Goal: Task Accomplishment & Management: Use online tool/utility

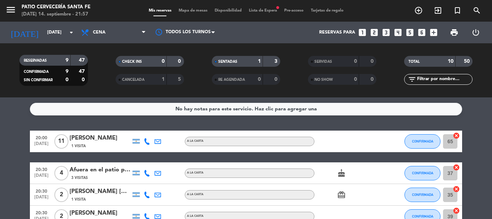
click at [417, 132] on div "CONFIRMADA" at bounding box center [423, 140] width 36 height 21
click at [419, 141] on span "CONFIRMADA" at bounding box center [422, 141] width 21 height 4
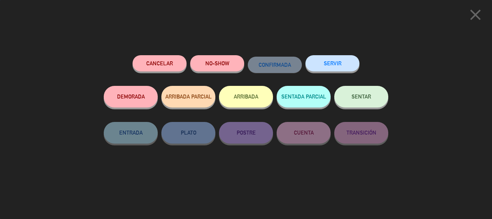
click at [365, 95] on span "SENTAR" at bounding box center [361, 96] width 19 height 6
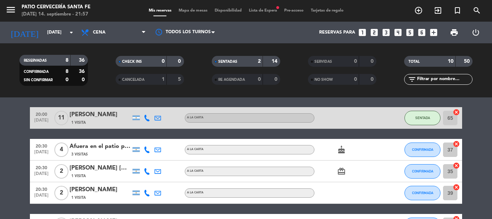
scroll to position [36, 0]
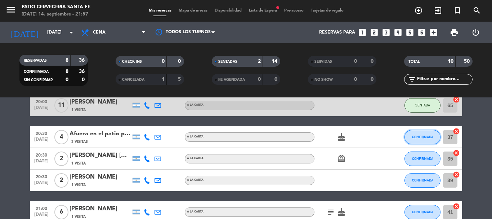
click at [428, 141] on button "CONFIRMADA" at bounding box center [423, 137] width 36 height 14
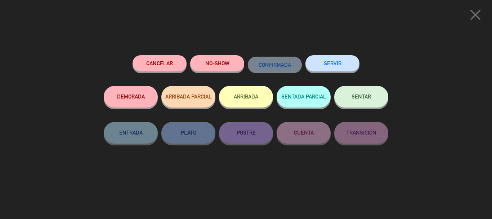
click at [370, 99] on span "SENTAR" at bounding box center [361, 96] width 19 height 6
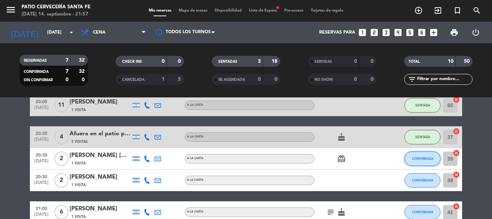
click at [426, 157] on span "CONFIRMADA" at bounding box center [422, 158] width 21 height 4
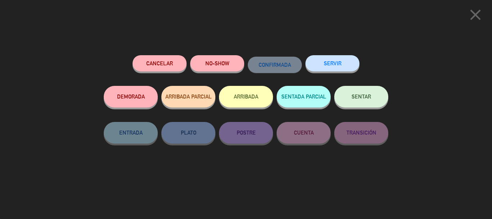
click at [361, 100] on button "SENTAR" at bounding box center [361, 97] width 54 height 22
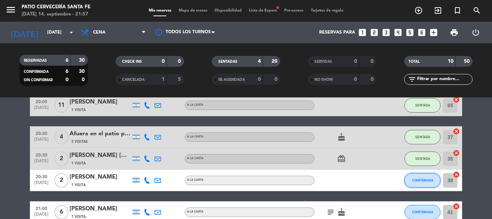
click at [425, 181] on span "CONFIRMADA" at bounding box center [422, 180] width 21 height 4
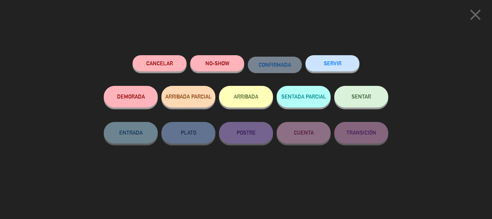
click at [220, 59] on button "NO-SHOW" at bounding box center [217, 63] width 54 height 16
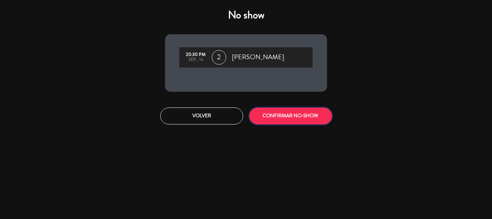
click at [280, 117] on button "CONFIRMAR NO-SHOW" at bounding box center [290, 115] width 83 height 17
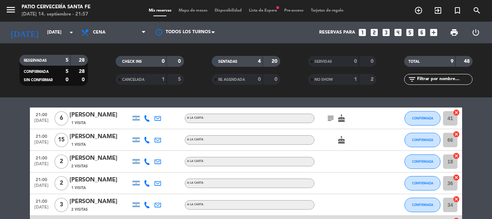
scroll to position [72, 0]
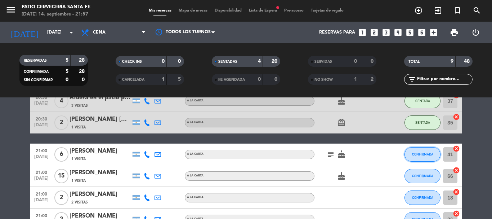
click at [425, 154] on span "CONFIRMADA" at bounding box center [422, 154] width 21 height 4
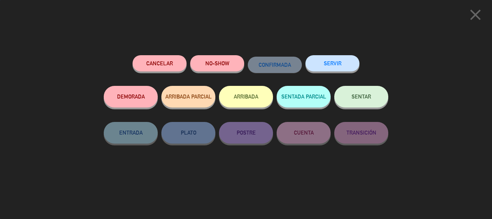
click at [228, 63] on button "NO-SHOW" at bounding box center [217, 63] width 54 height 16
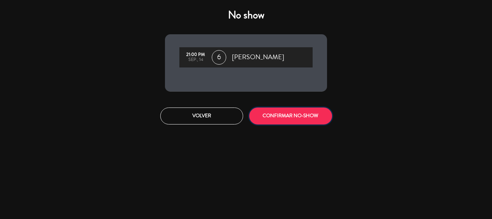
click at [310, 115] on button "CONFIRMAR NO-SHOW" at bounding box center [290, 115] width 83 height 17
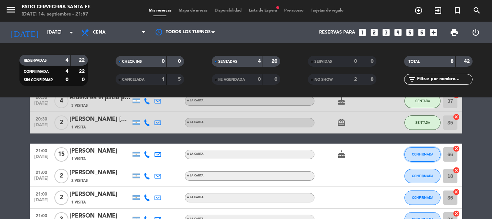
click at [424, 156] on span "CONFIRMADA" at bounding box center [422, 154] width 21 height 4
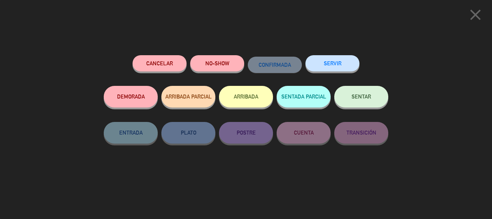
click at [358, 106] on button "SENTAR" at bounding box center [361, 97] width 54 height 22
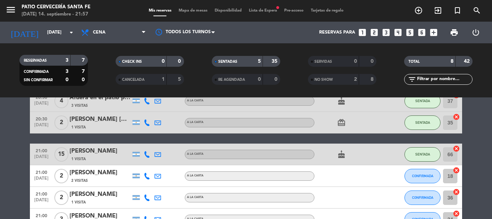
scroll to position [108, 0]
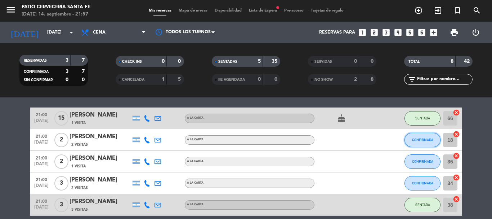
click at [423, 136] on button "CONFIRMADA" at bounding box center [423, 140] width 36 height 14
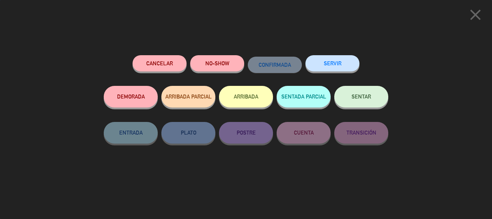
click at [362, 101] on button "SENTAR" at bounding box center [361, 97] width 54 height 22
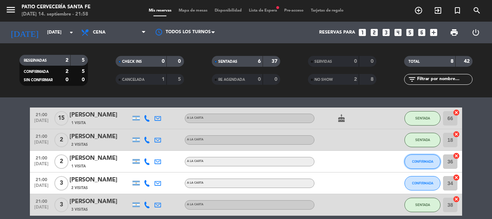
click at [422, 163] on span "CONFIRMADA" at bounding box center [422, 161] width 21 height 4
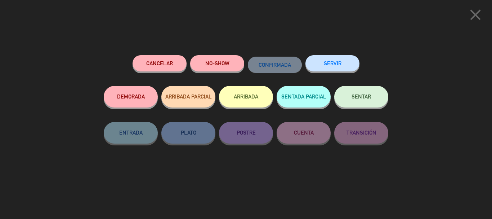
click at [228, 70] on button "NO-SHOW" at bounding box center [217, 63] width 54 height 16
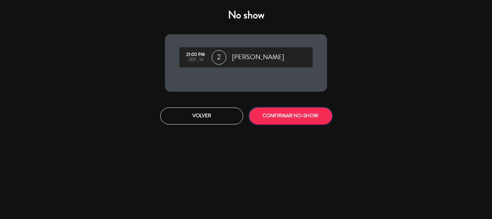
click at [309, 114] on button "CONFIRMAR NO-SHOW" at bounding box center [290, 115] width 83 height 17
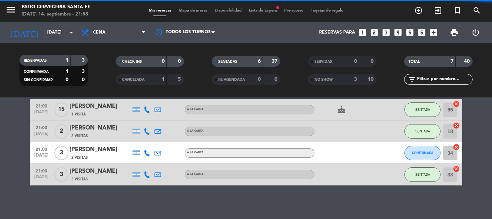
scroll to position [119, 0]
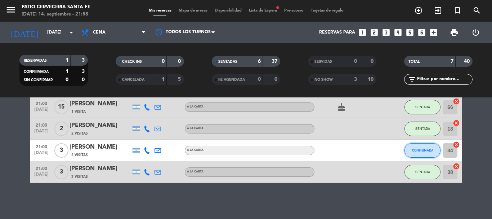
click at [413, 152] on button "CONFIRMADA" at bounding box center [423, 150] width 36 height 14
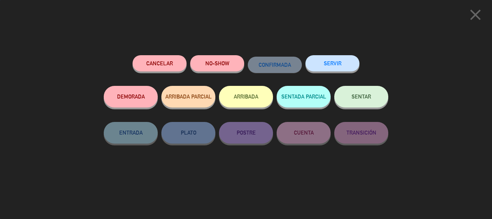
click at [327, 91] on button "SENTADA PARCIAL" at bounding box center [304, 97] width 54 height 22
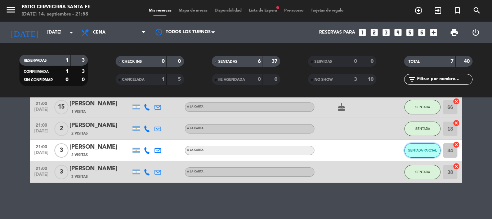
click at [432, 153] on button "SENTADA PARCIAL" at bounding box center [423, 150] width 36 height 14
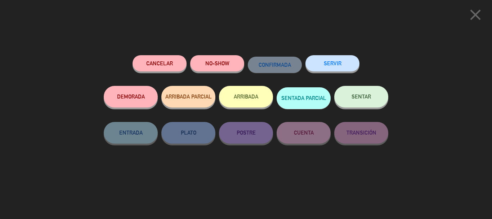
click at [372, 102] on button "SENTAR" at bounding box center [361, 97] width 54 height 22
